Goal: Transaction & Acquisition: Purchase product/service

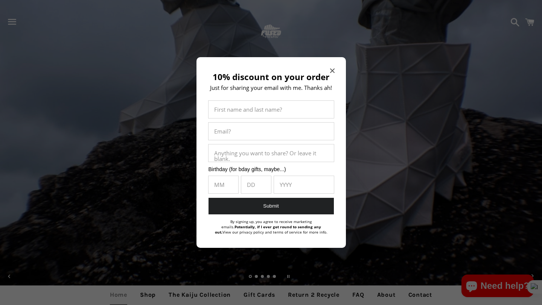
click at [331, 70] on icon "Close modal" at bounding box center [332, 70] width 5 height 5
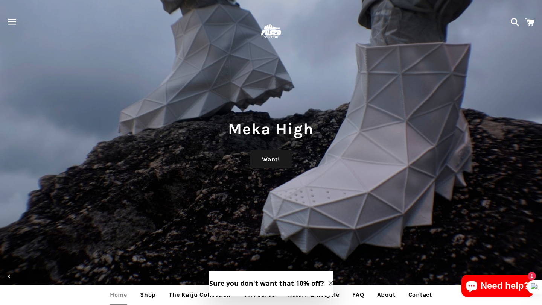
click at [155, 291] on link "Shop" at bounding box center [147, 295] width 27 height 19
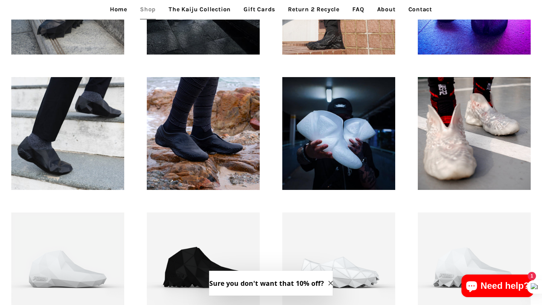
scroll to position [577, 0]
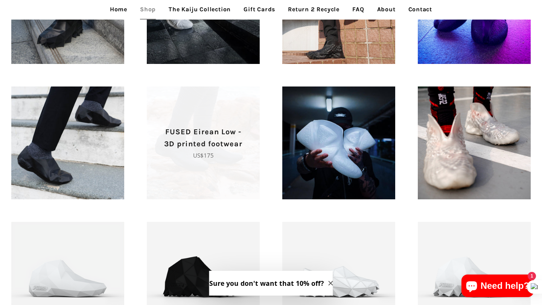
click at [181, 176] on span "FUSED Eirean Low - 3D printed footwear Regular price US$175" at bounding box center [203, 143] width 113 height 113
